Goal: Task Accomplishment & Management: Manage account settings

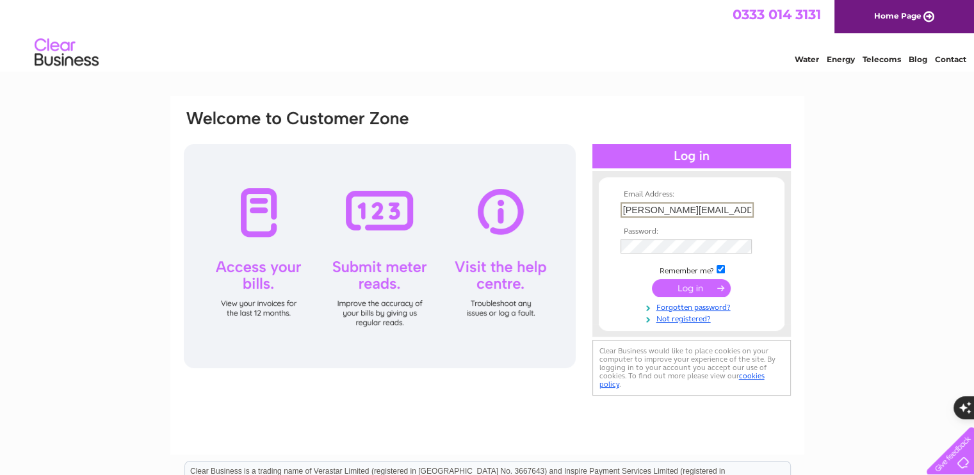
click at [677, 289] on input "submit" at bounding box center [691, 288] width 79 height 18
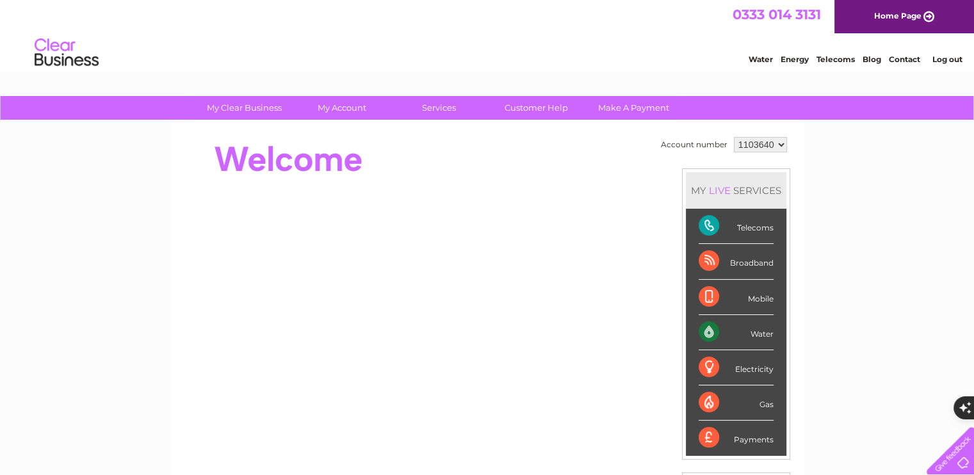
click at [771, 145] on select "1103640" at bounding box center [760, 144] width 53 height 15
click at [734, 137] on select "1103640" at bounding box center [760, 144] width 53 height 15
click at [748, 143] on select "1103640" at bounding box center [760, 144] width 53 height 15
drag, startPoint x: 736, startPoint y: 144, endPoint x: 768, endPoint y: 143, distance: 31.4
click at [768, 143] on select "1103640" at bounding box center [760, 144] width 53 height 15
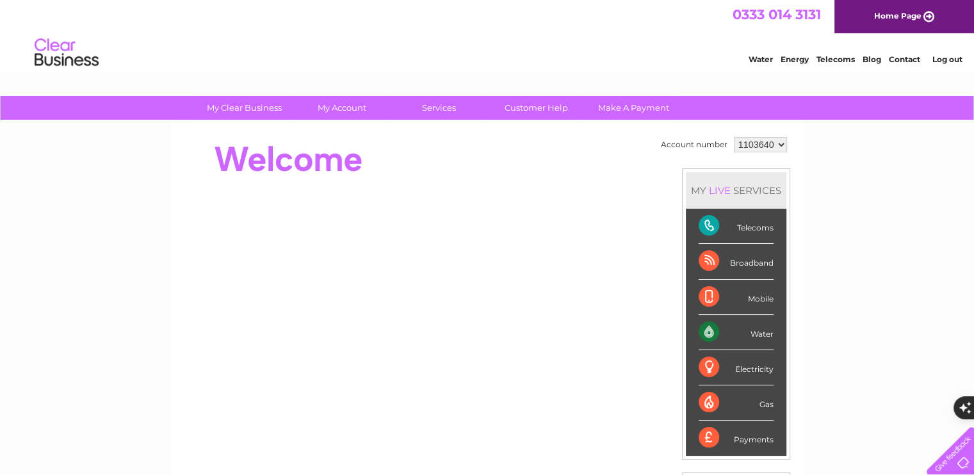
drag, startPoint x: 771, startPoint y: 143, endPoint x: 729, endPoint y: 143, distance: 42.3
click at [730, 143] on td "1103640" at bounding box center [760, 145] width 60 height 22
click at [734, 137] on select "1103640" at bounding box center [760, 144] width 53 height 15
click at [873, 287] on div "My Clear Business Login Details My Details My Preferences Link Account My Accou…" at bounding box center [487, 456] width 974 height 720
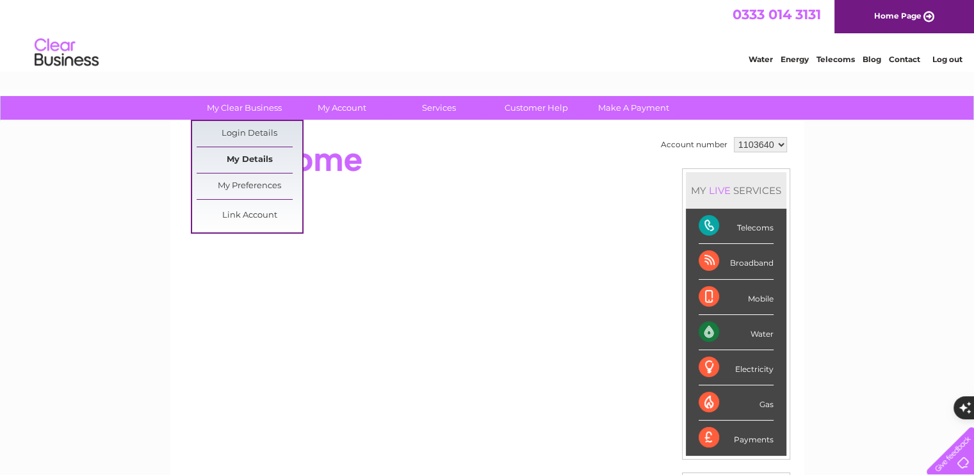
click at [236, 158] on link "My Details" at bounding box center [250, 160] width 106 height 26
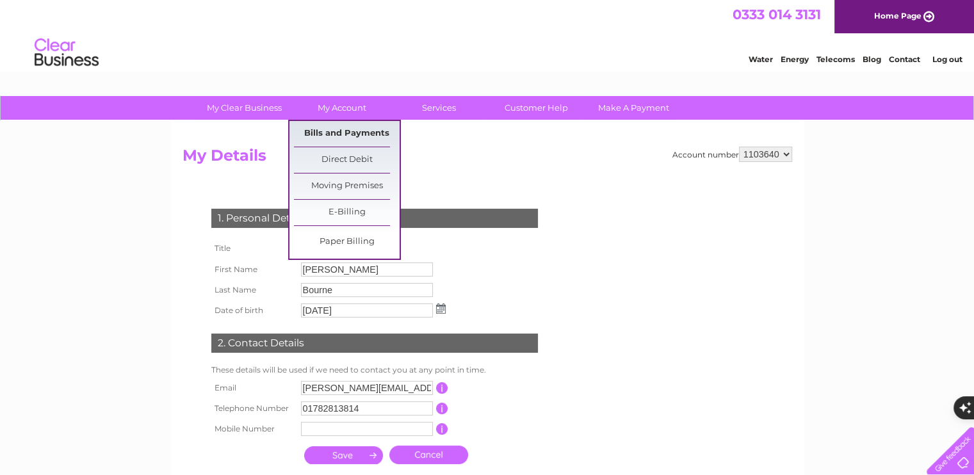
click at [328, 133] on link "Bills and Payments" at bounding box center [347, 134] width 106 height 26
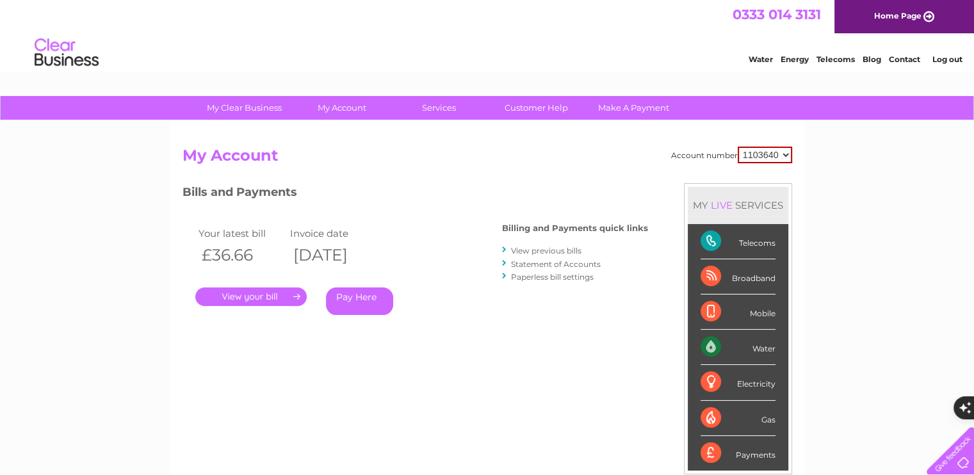
click at [248, 299] on link "." at bounding box center [250, 296] width 111 height 19
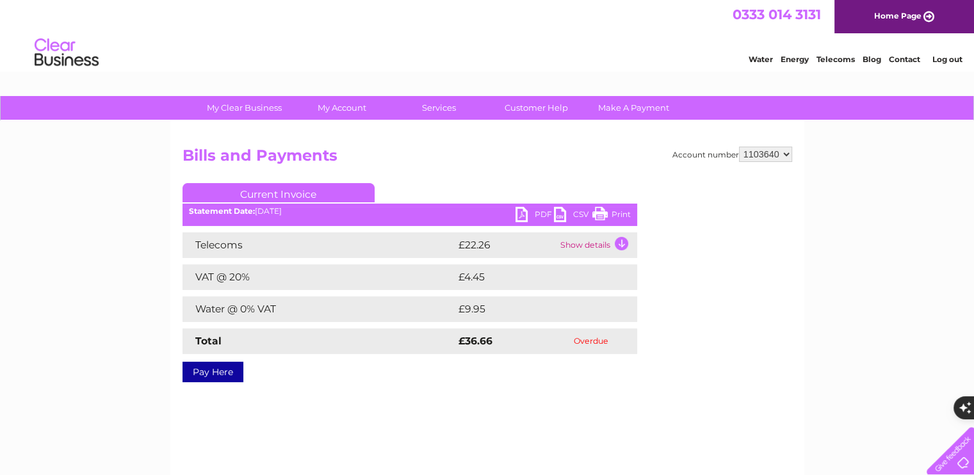
click at [533, 208] on link "PDF" at bounding box center [534, 216] width 38 height 19
